Goal: Complete application form

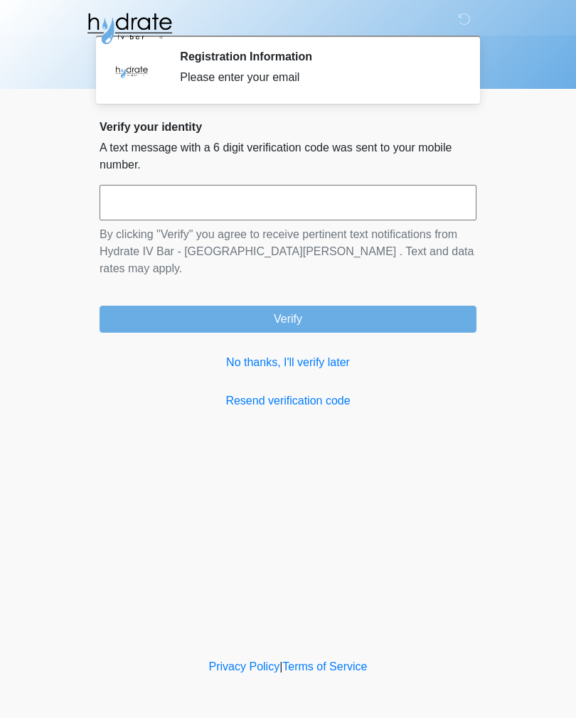
click at [419, 198] on input "text" at bounding box center [288, 203] width 377 height 36
type input "******"
click at [346, 306] on button "Verify" at bounding box center [288, 319] width 377 height 27
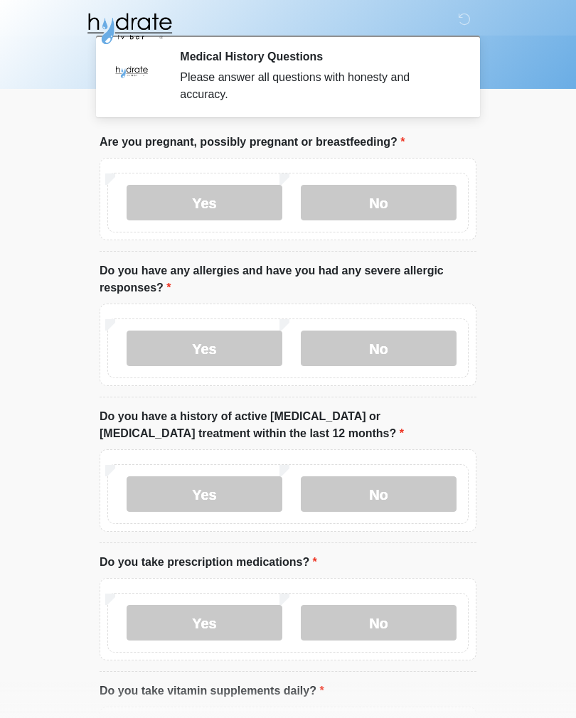
click at [388, 213] on label "No" at bounding box center [379, 203] width 156 height 36
click at [210, 196] on label "Yes" at bounding box center [205, 203] width 156 height 36
click at [399, 343] on label "No" at bounding box center [379, 349] width 156 height 36
click at [410, 495] on label "No" at bounding box center [379, 494] width 156 height 36
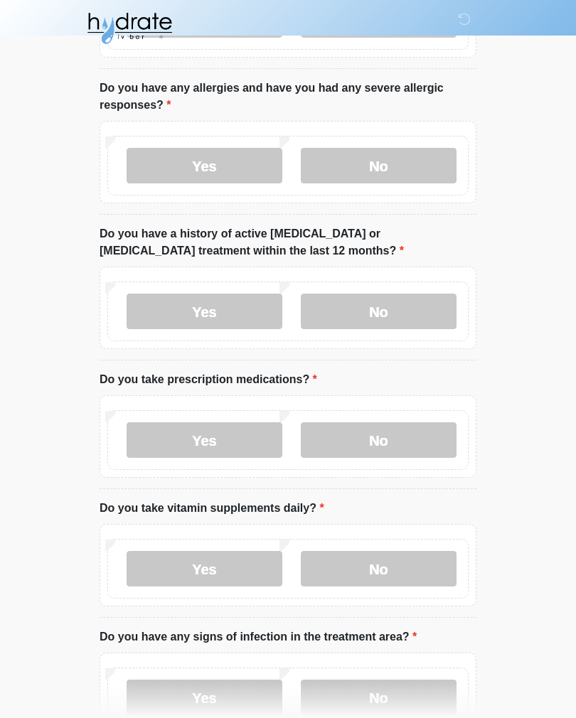
scroll to position [183, 0]
click at [387, 429] on label "No" at bounding box center [379, 440] width 156 height 36
click at [225, 565] on label "Yes" at bounding box center [205, 569] width 156 height 36
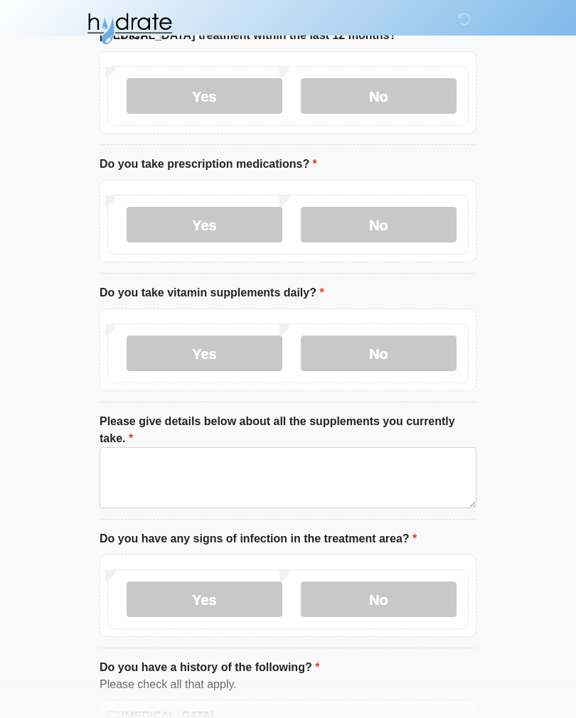
scroll to position [414, 0]
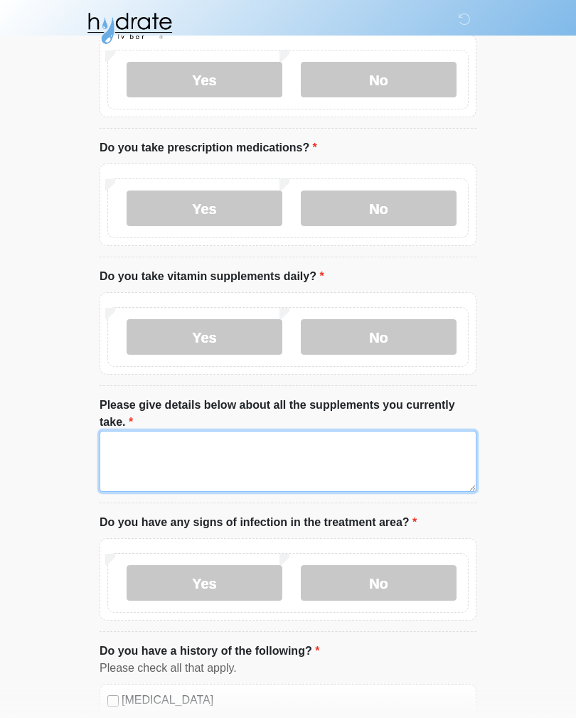
click at [407, 458] on textarea "Please give details below about all the supplements you currently take." at bounding box center [288, 462] width 377 height 61
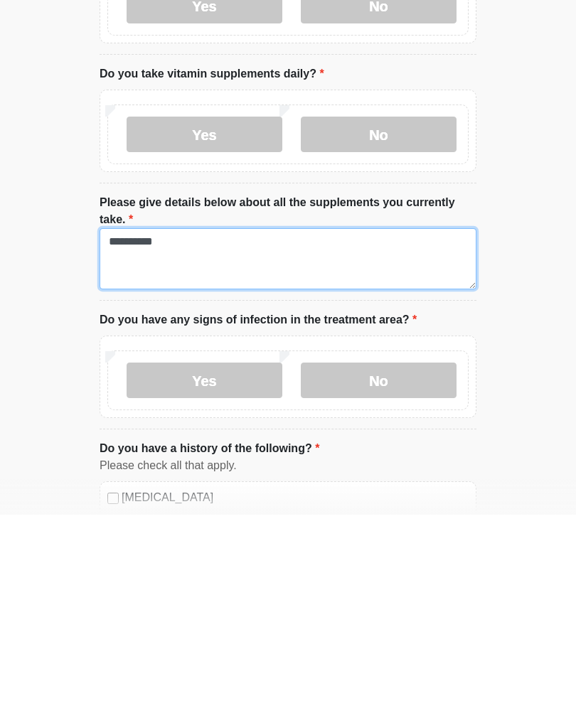
type textarea "********"
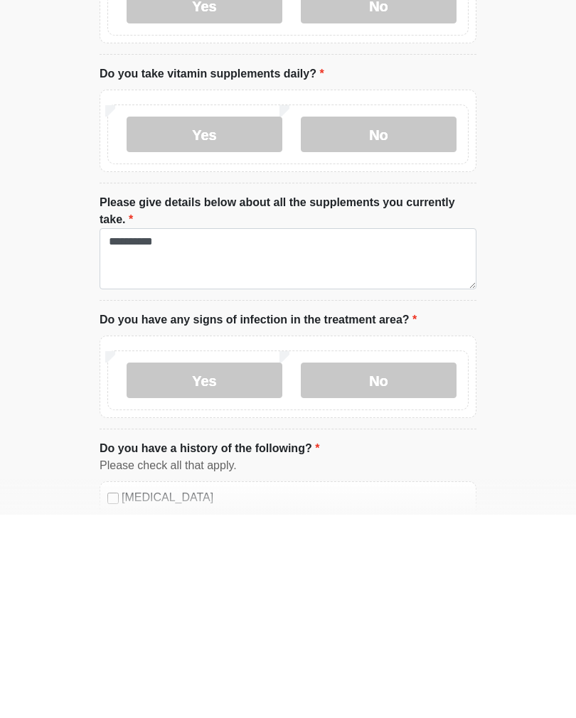
click at [406, 566] on label "No" at bounding box center [379, 584] width 156 height 36
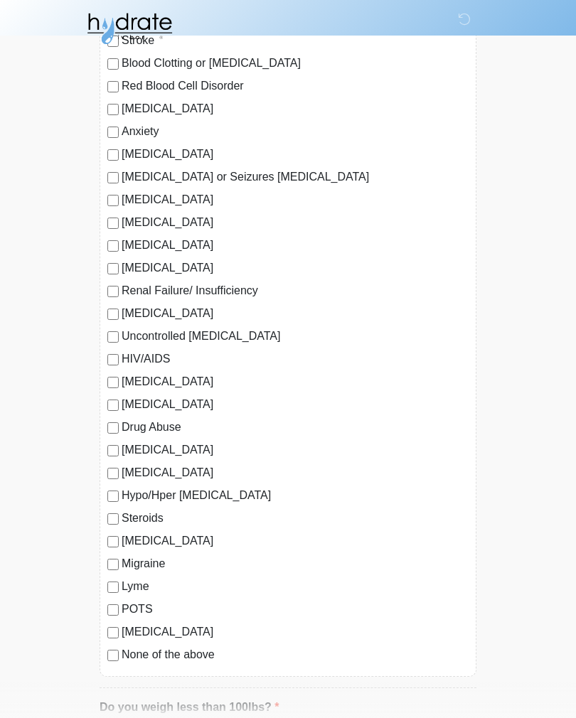
scroll to position [1190, 0]
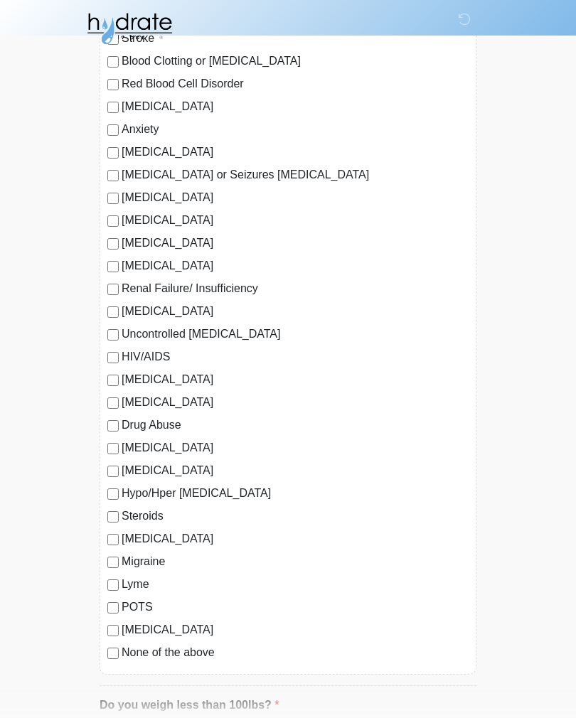
click at [184, 648] on label "None of the above" at bounding box center [295, 652] width 347 height 17
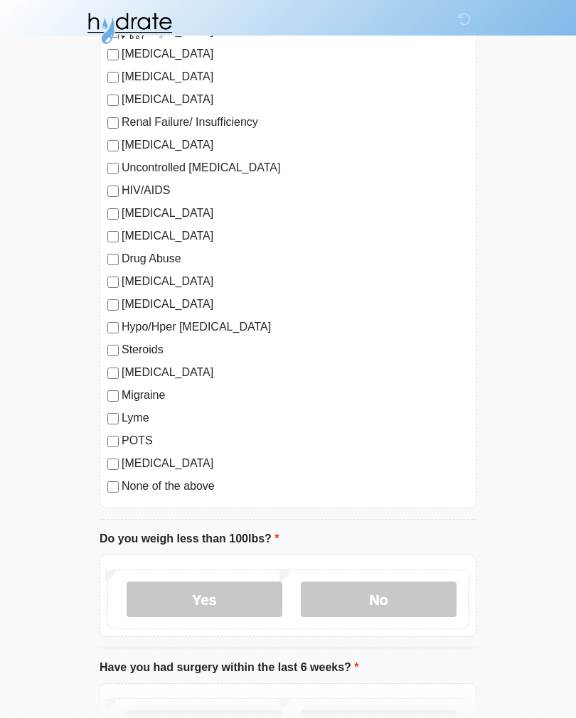
scroll to position [1358, 0]
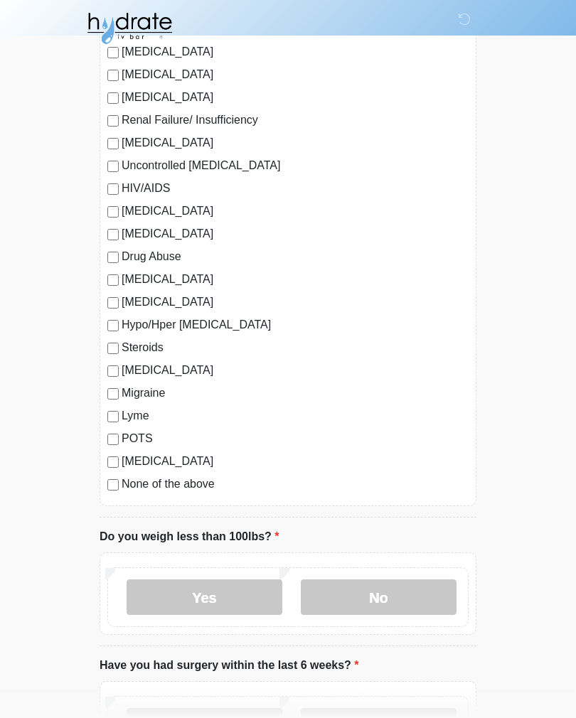
click at [395, 594] on label "No" at bounding box center [379, 598] width 156 height 36
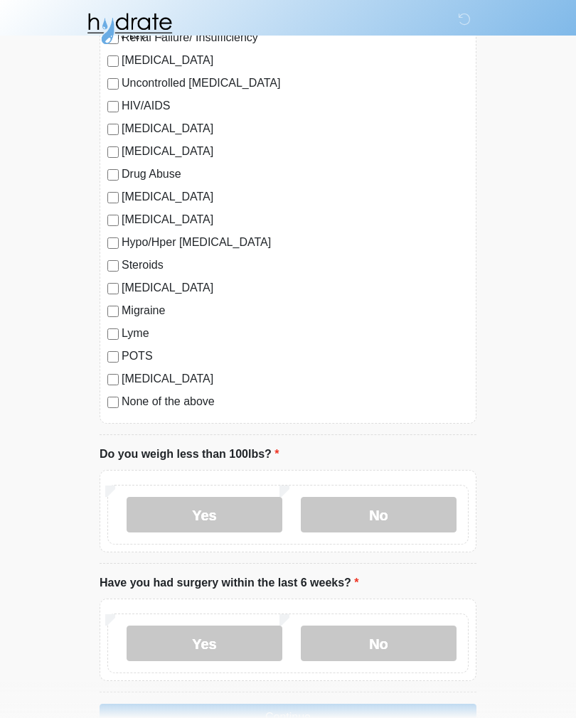
scroll to position [1505, 0]
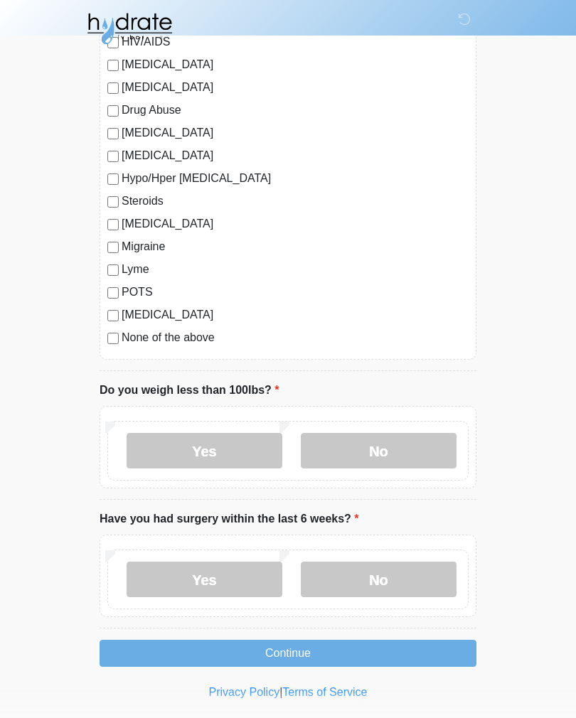
click at [402, 582] on label "No" at bounding box center [379, 580] width 156 height 36
click at [368, 646] on button "Continue" at bounding box center [288, 653] width 377 height 27
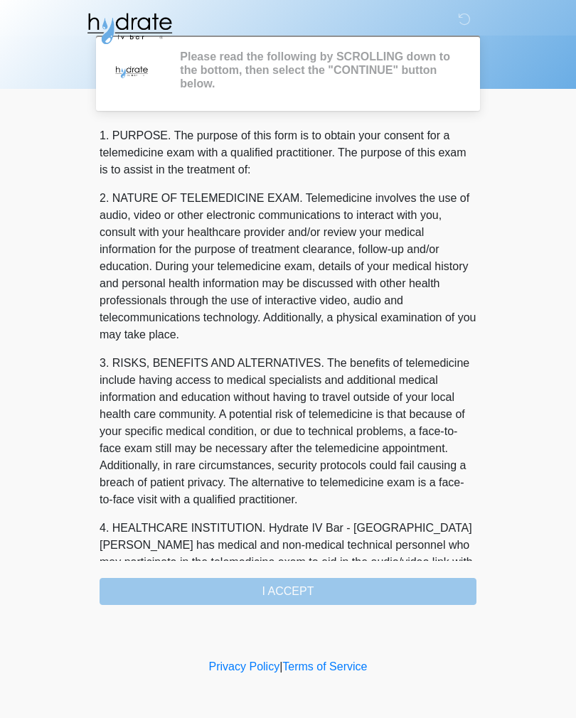
scroll to position [0, 0]
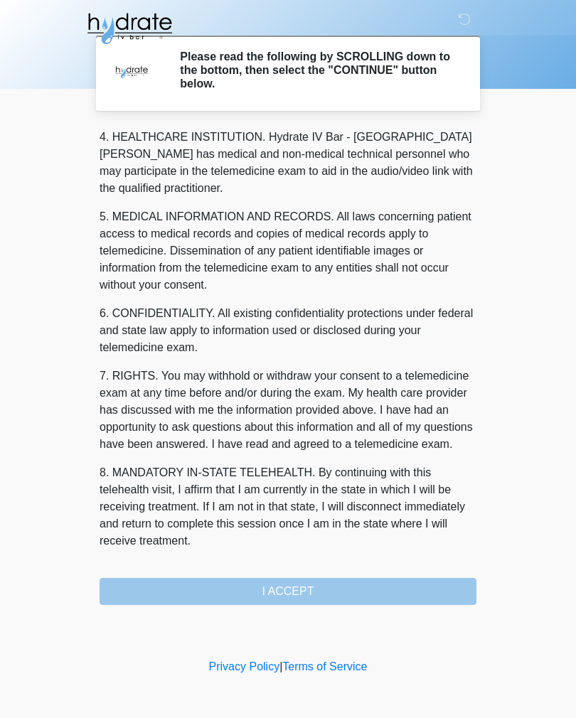
click at [320, 595] on div "1. PURPOSE. The purpose of this form is to obtain your consent for a telemedici…" at bounding box center [288, 366] width 377 height 478
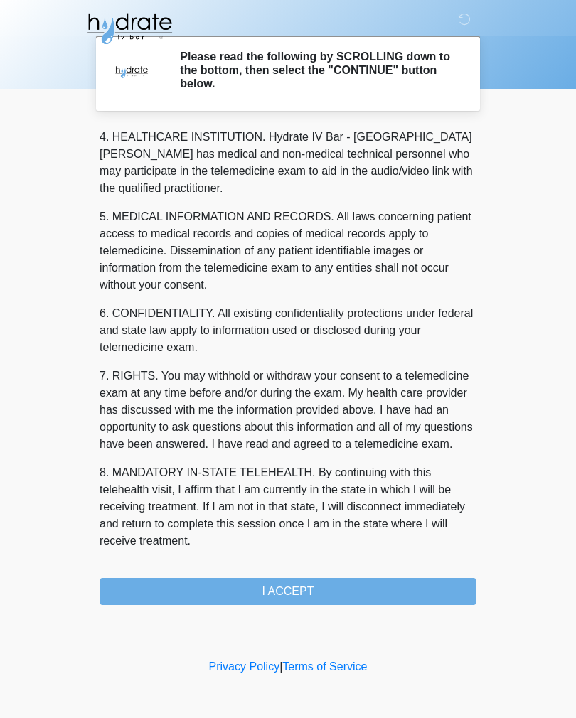
click at [306, 596] on button "I ACCEPT" at bounding box center [288, 591] width 377 height 27
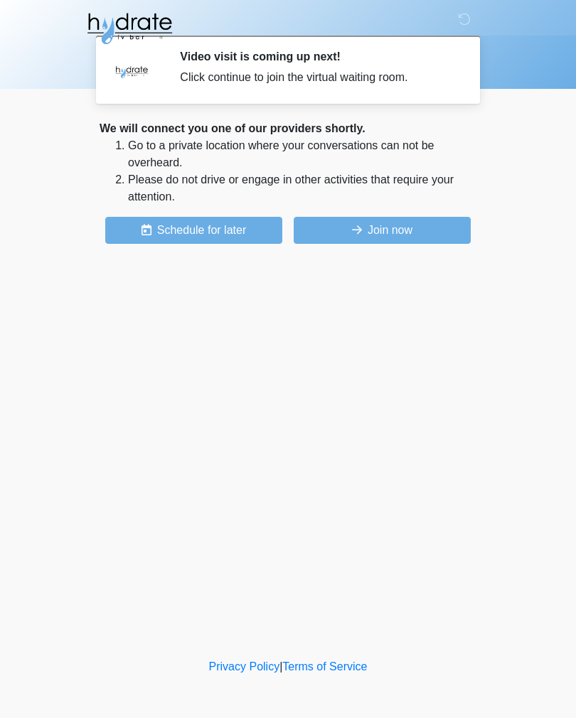
click at [392, 226] on button "Join now" at bounding box center [382, 230] width 177 height 27
